Goal: Task Accomplishment & Management: Complete application form

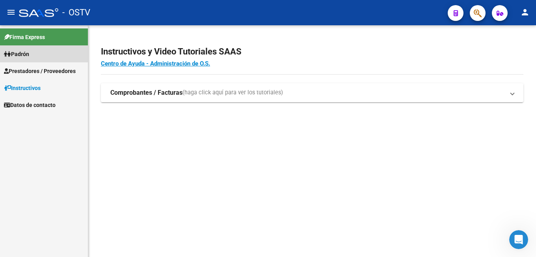
click at [36, 56] on link "Padrón" at bounding box center [44, 53] width 88 height 17
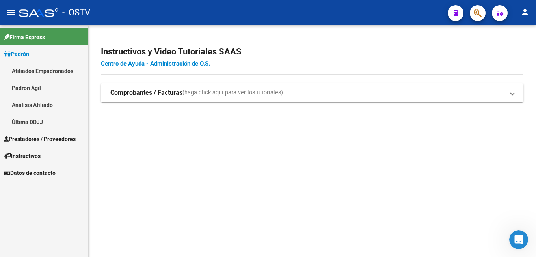
click at [45, 134] on link "Prestadores / Proveedores" at bounding box center [44, 138] width 88 height 17
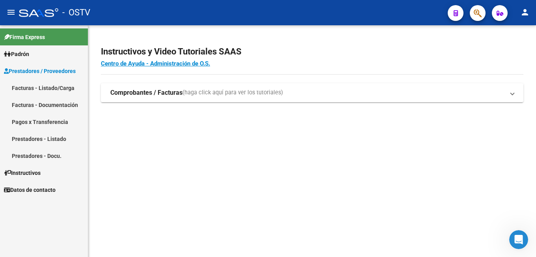
click at [53, 91] on link "Facturas - Listado/Carga" at bounding box center [44, 87] width 88 height 17
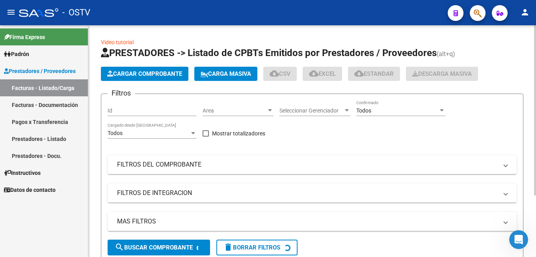
click at [125, 69] on button "Cargar Comprobante" at bounding box center [144, 74] width 87 height 14
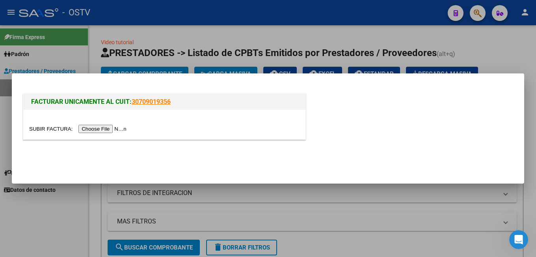
click at [118, 129] on input "file" at bounding box center [79, 129] width 100 height 8
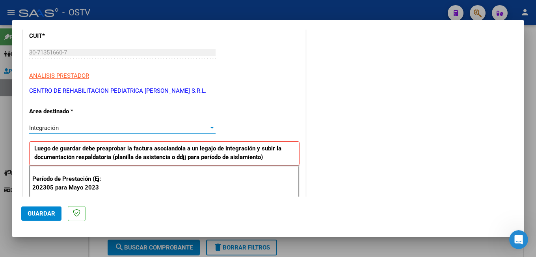
scroll to position [199, 0]
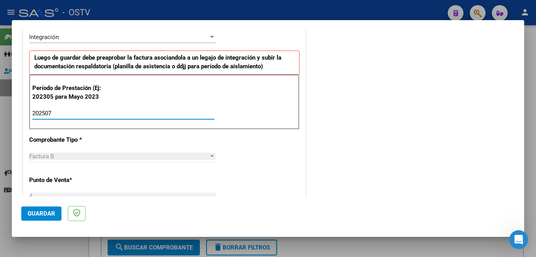
type input "202507"
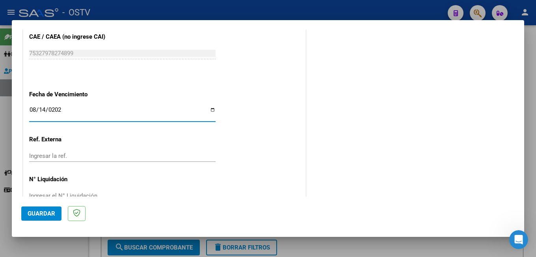
type input "[DATE]"
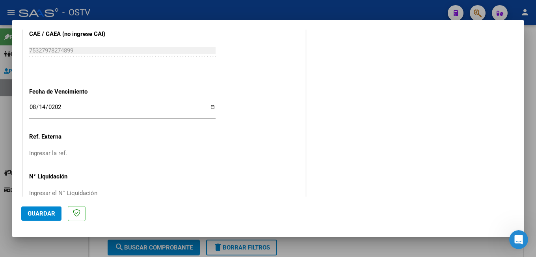
scroll to position [0, 0]
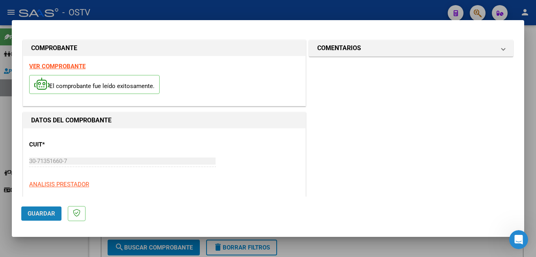
click at [54, 215] on span "Guardar" at bounding box center [42, 213] width 28 height 7
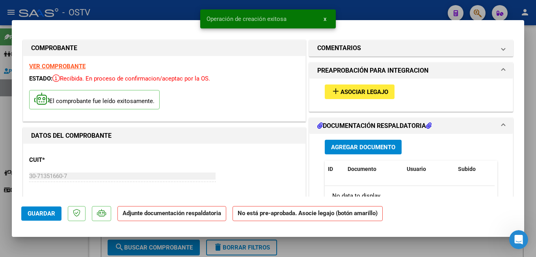
click at [353, 94] on span "Asociar Legajo" at bounding box center [364, 91] width 48 height 7
